Goal: Register for event/course: Sign up to attend an event or enroll in a course

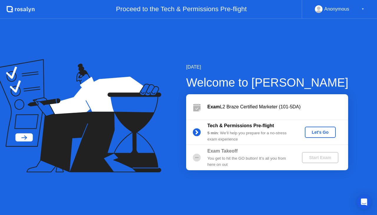
click at [320, 134] on div "Let's Go" at bounding box center [320, 132] width 26 height 5
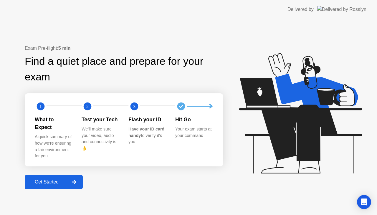
click at [54, 179] on div "Get Started" at bounding box center [46, 181] width 40 height 5
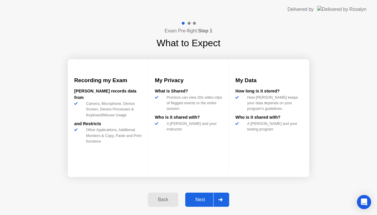
click at [205, 199] on div "Next" at bounding box center [200, 199] width 26 height 5
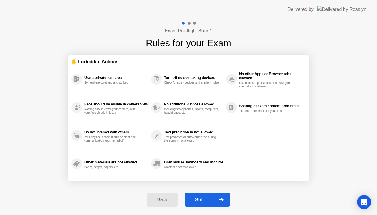
click at [203, 201] on div "Got it" at bounding box center [200, 199] width 28 height 5
select select "Available cameras"
select select "Available speakers"
select select "Available microphones"
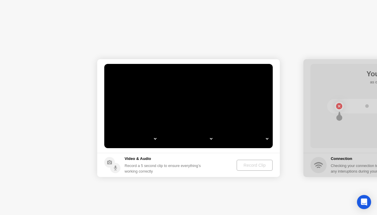
select select "*"
select select "**********"
select select "*******"
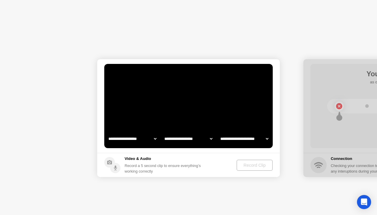
select select "*******"
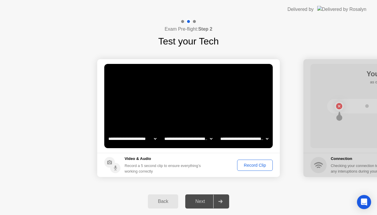
click at [260, 164] on div "Record Clip" at bounding box center [254, 165] width 31 height 5
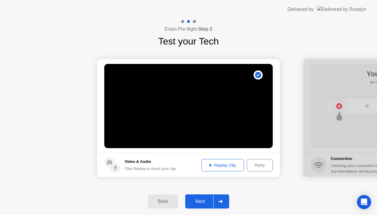
click at [231, 163] on div "Replay Clip" at bounding box center [222, 165] width 38 height 5
click at [207, 165] on div "Replay Clip" at bounding box center [222, 165] width 38 height 5
click at [204, 202] on div "Next" at bounding box center [200, 201] width 26 height 5
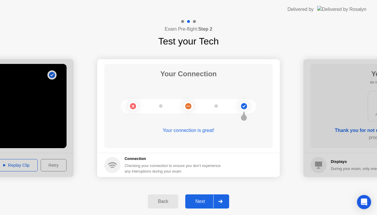
click at [201, 200] on div "Next" at bounding box center [200, 201] width 26 height 5
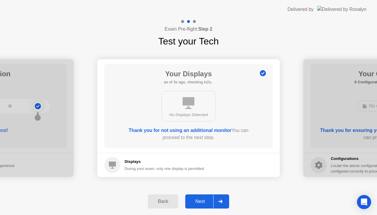
click at [205, 202] on div "Next" at bounding box center [200, 201] width 26 height 5
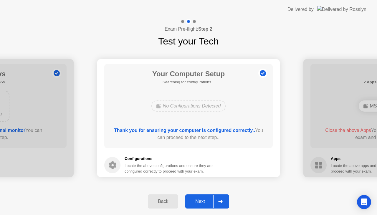
click at [204, 203] on div "Next" at bounding box center [200, 201] width 26 height 5
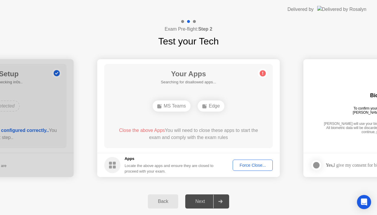
click at [163, 129] on div "Close the above Apps You will need to close these apps to start the exam and co…" at bounding box center [189, 134] width 152 height 14
click at [242, 164] on div "Force Close..." at bounding box center [253, 165] width 36 height 5
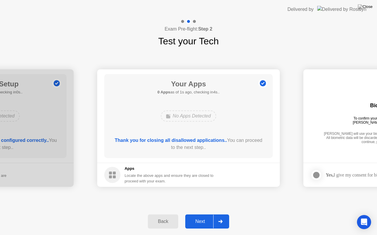
click at [199, 215] on div "Next" at bounding box center [200, 221] width 26 height 5
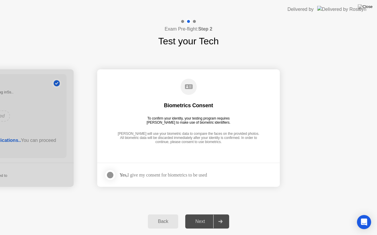
click at [109, 176] on div at bounding box center [110, 175] width 7 height 7
click at [198, 215] on div "Next" at bounding box center [200, 221] width 26 height 5
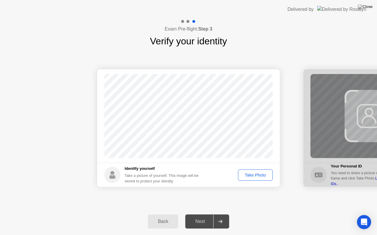
click at [258, 175] on div "Take Photo" at bounding box center [255, 175] width 31 height 5
click at [207, 215] on div "Next" at bounding box center [200, 221] width 26 height 5
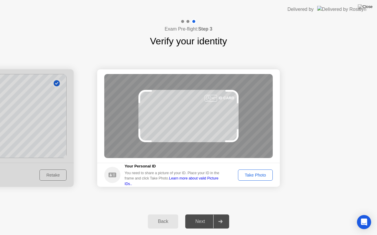
click at [264, 179] on button "Take Photo" at bounding box center [255, 175] width 35 height 11
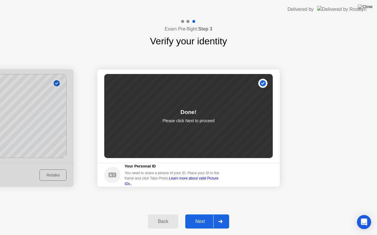
click at [205, 215] on button "Next" at bounding box center [207, 222] width 44 height 14
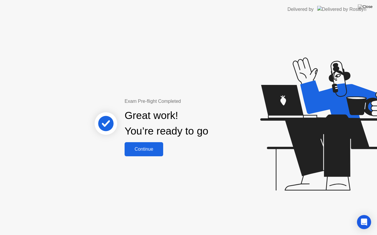
click at [135, 144] on button "Continue" at bounding box center [143, 149] width 39 height 14
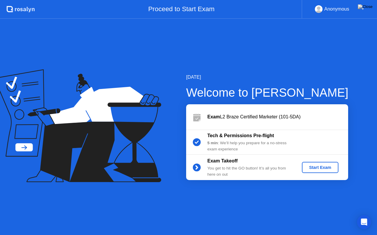
click at [317, 168] on div "Start Exam" at bounding box center [319, 167] width 31 height 5
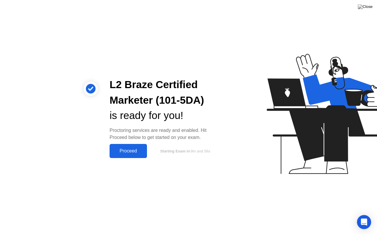
click at [130, 152] on div "Proceed" at bounding box center [128, 151] width 34 height 5
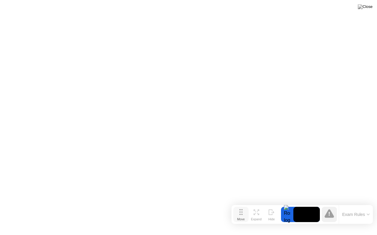
drag, startPoint x: 125, startPoint y: 225, endPoint x: 240, endPoint y: 213, distance: 114.7
click at [240, 213] on icon at bounding box center [240, 213] width 3 height 6
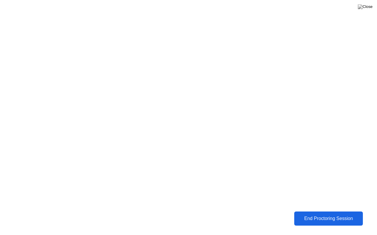
click at [320, 215] on div "End Proctoring Session" at bounding box center [327, 218] width 65 height 5
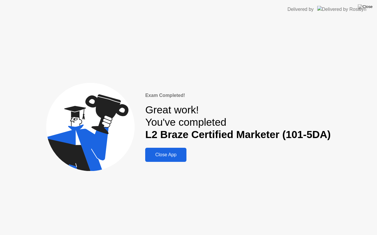
click at [168, 154] on div "Close App" at bounding box center [166, 154] width 38 height 5
